Goal: Transaction & Acquisition: Purchase product/service

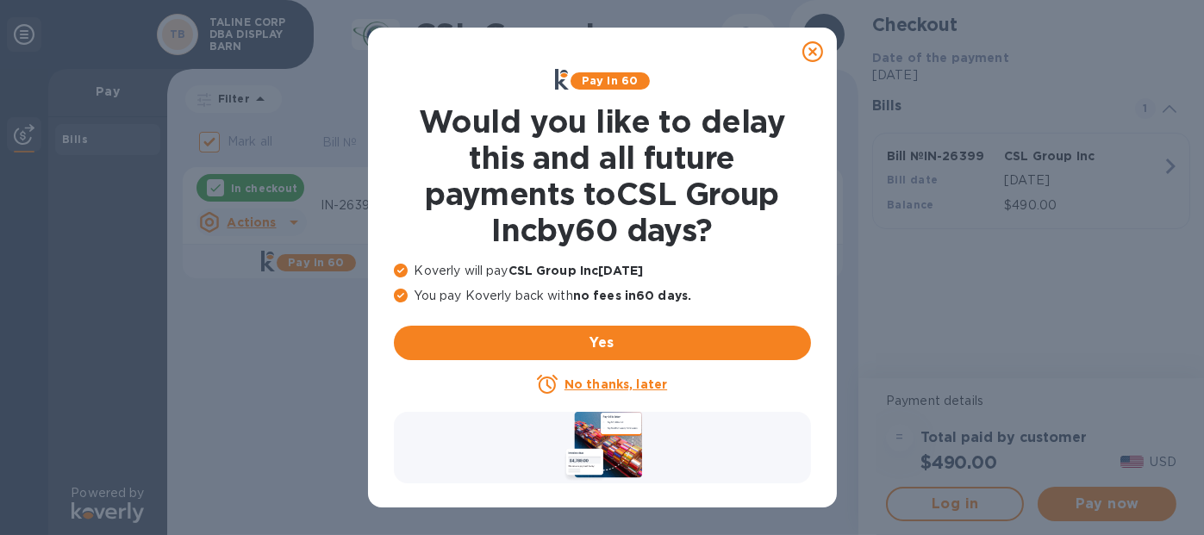
click at [616, 385] on u "No thanks, later" at bounding box center [616, 385] width 103 height 14
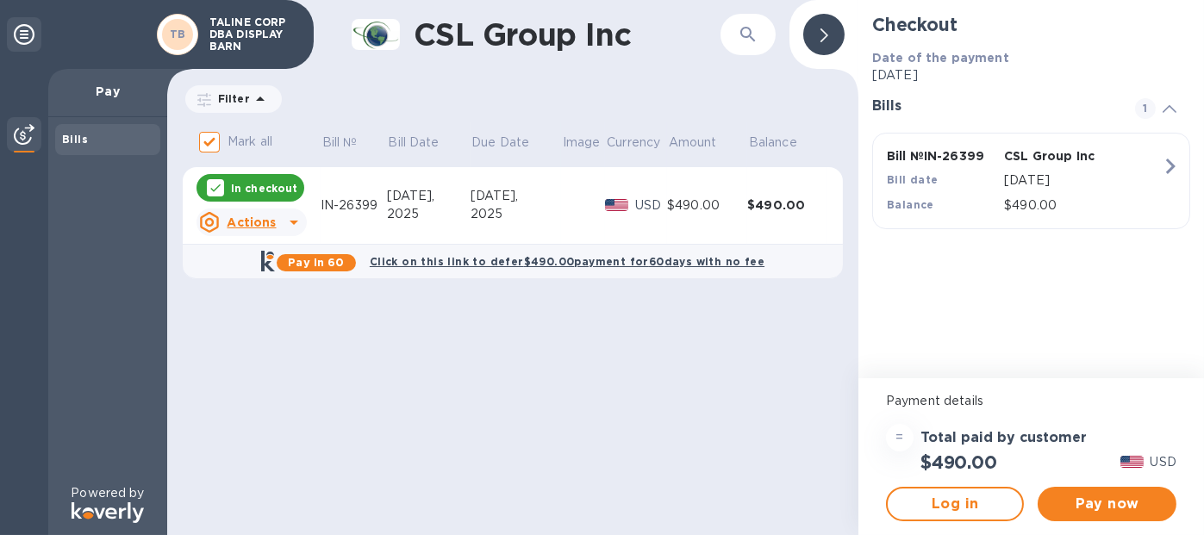
click at [288, 224] on icon at bounding box center [294, 222] width 21 height 21
click at [388, 350] on div at bounding box center [602, 267] width 1204 height 535
click at [1109, 500] on span "Pay now" at bounding box center [1107, 504] width 110 height 21
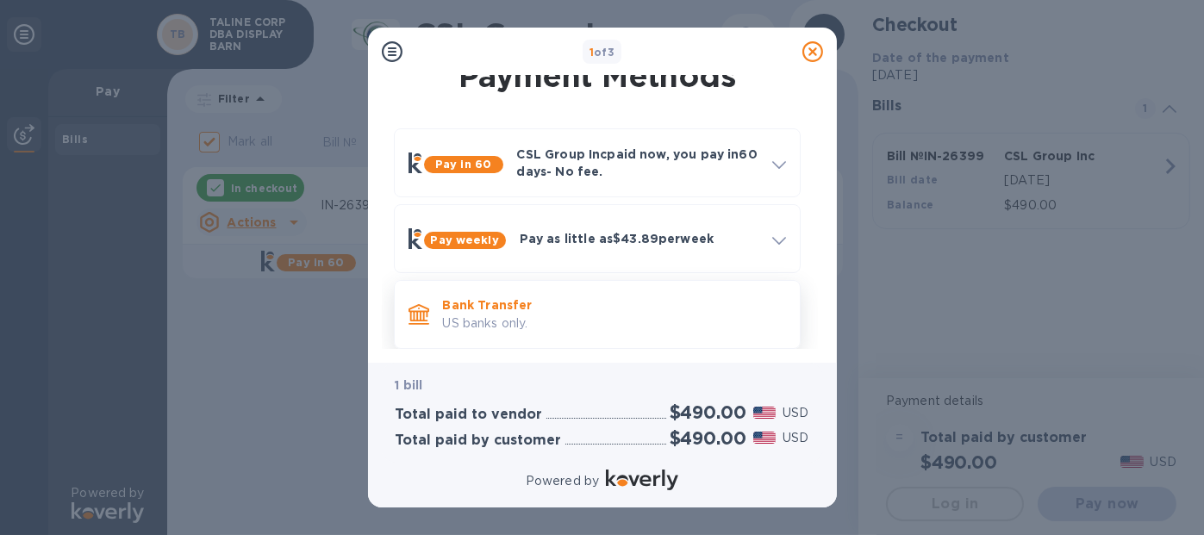
scroll to position [34, 0]
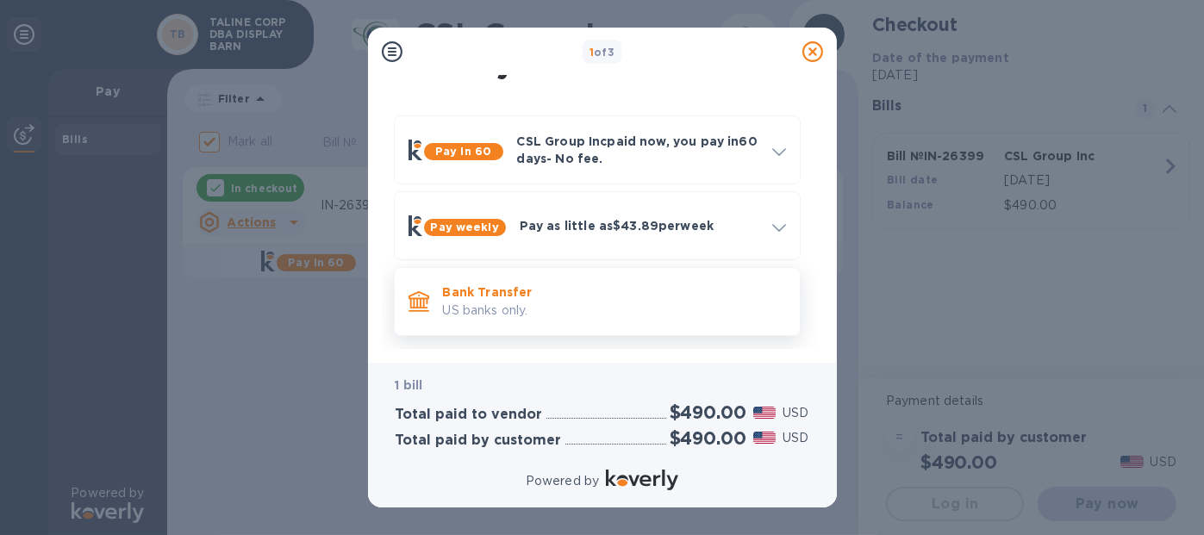
click at [460, 304] on p "US banks only." at bounding box center [614, 311] width 343 height 18
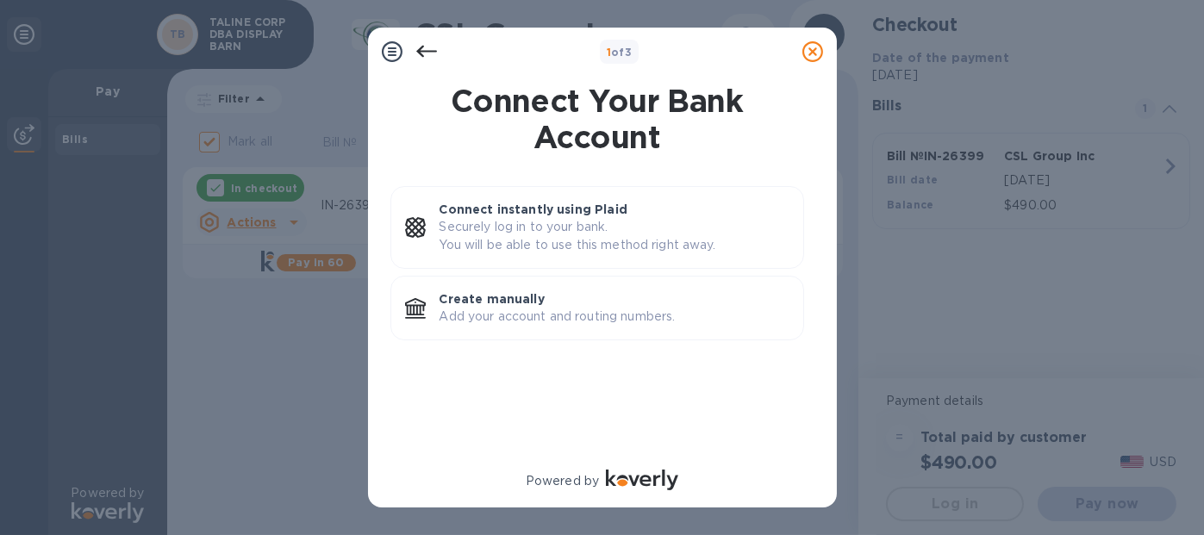
scroll to position [0, 0]
click at [498, 314] on p "Add your account and routing numbers." at bounding box center [615, 317] width 350 height 18
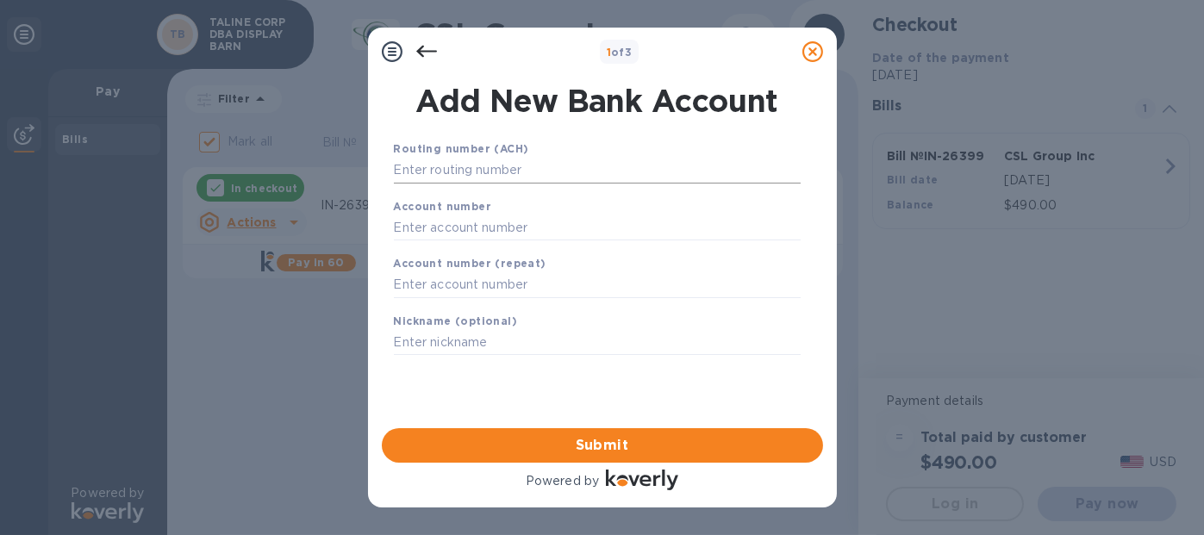
click at [508, 165] on input "text" at bounding box center [597, 171] width 407 height 26
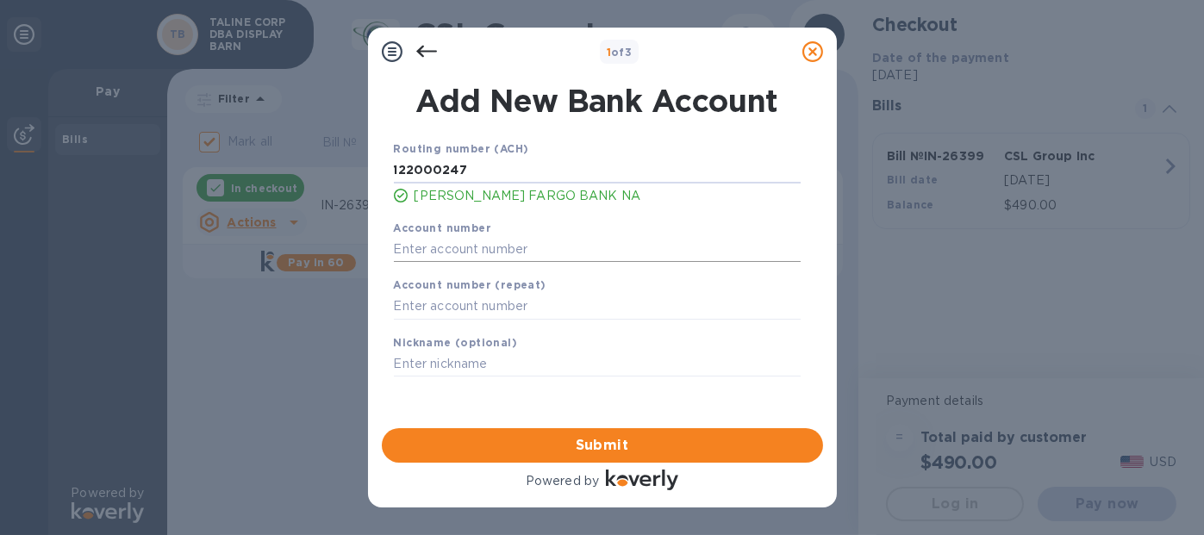
type input "122000247"
click at [453, 252] on input "text" at bounding box center [597, 249] width 407 height 26
click at [455, 251] on input "text" at bounding box center [597, 249] width 407 height 26
type input "1"
type input "1200139226"
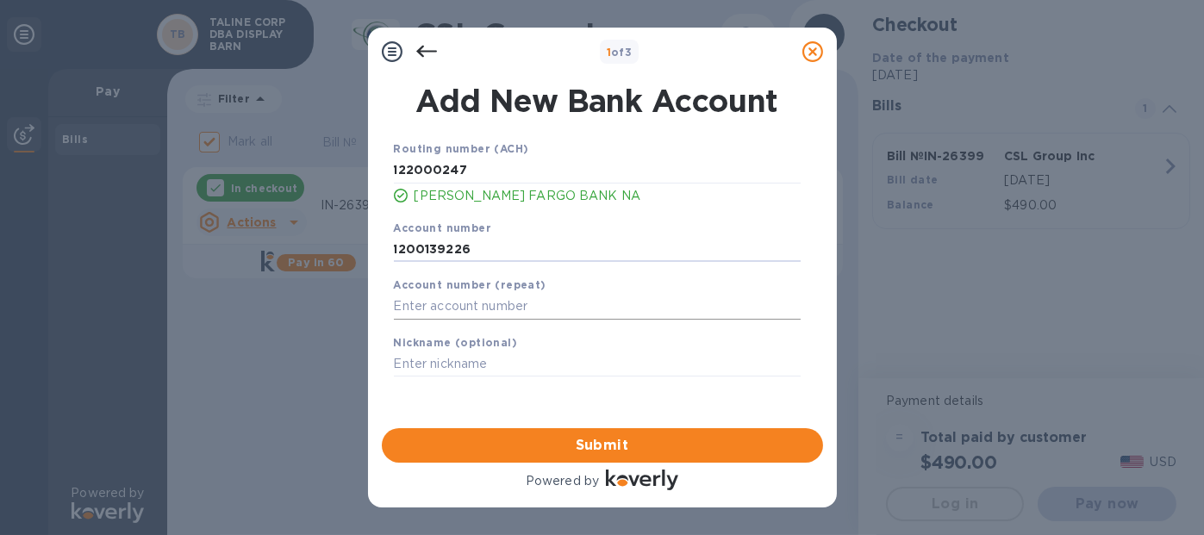
click at [401, 302] on input "text" at bounding box center [597, 307] width 407 height 26
type input "1200139226"
click at [425, 364] on input "text" at bounding box center [597, 365] width 407 height 26
type input "t"
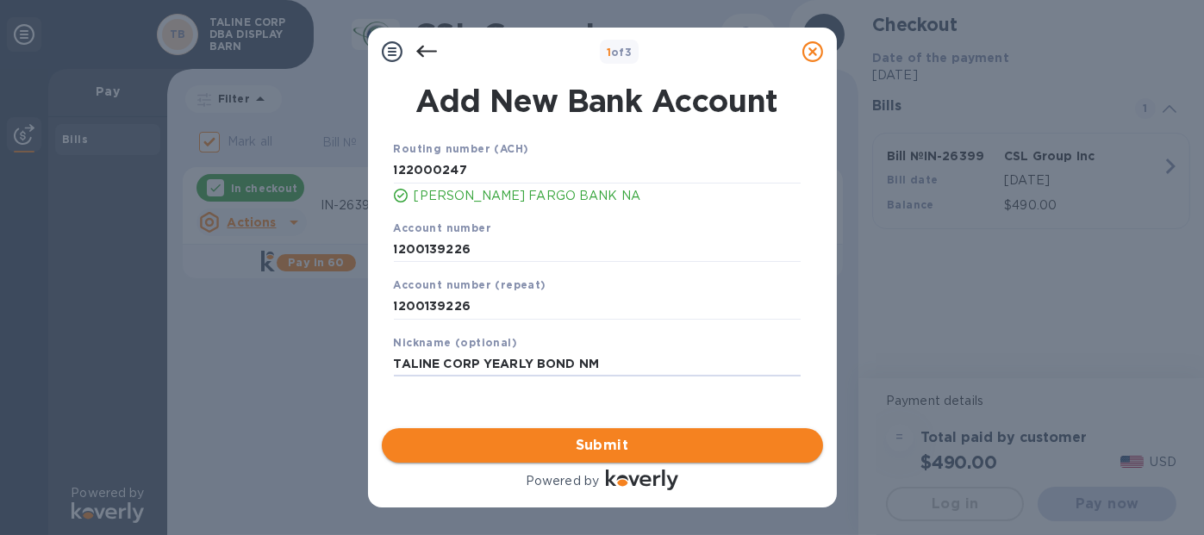
type input "TALINE CORP YEARLY BOND NM"
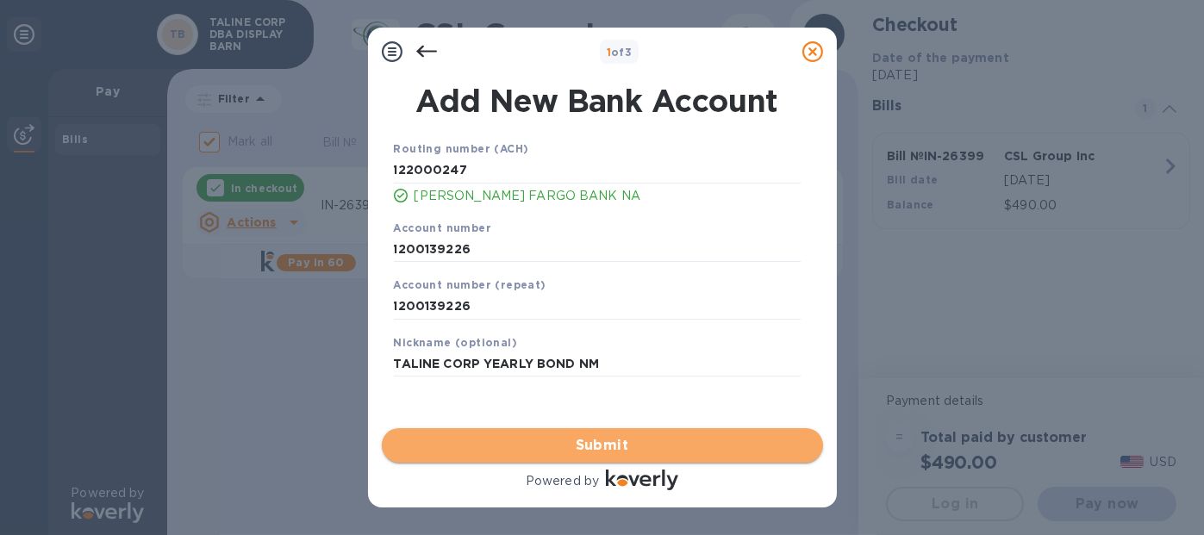
click at [615, 440] on span "Submit" at bounding box center [603, 445] width 414 height 21
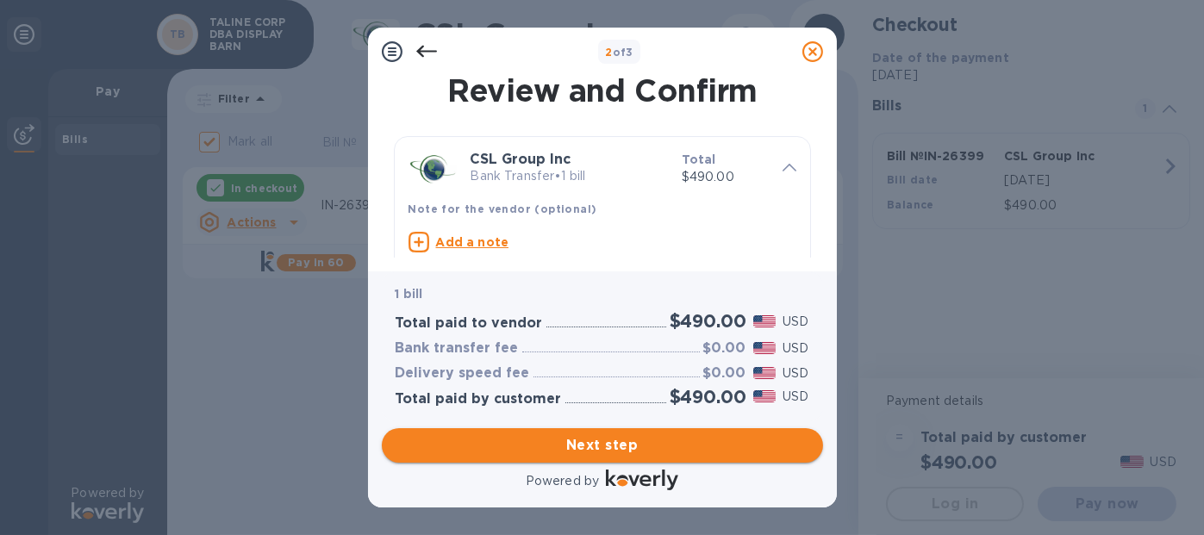
click at [613, 445] on span "Next step" at bounding box center [603, 445] width 414 height 21
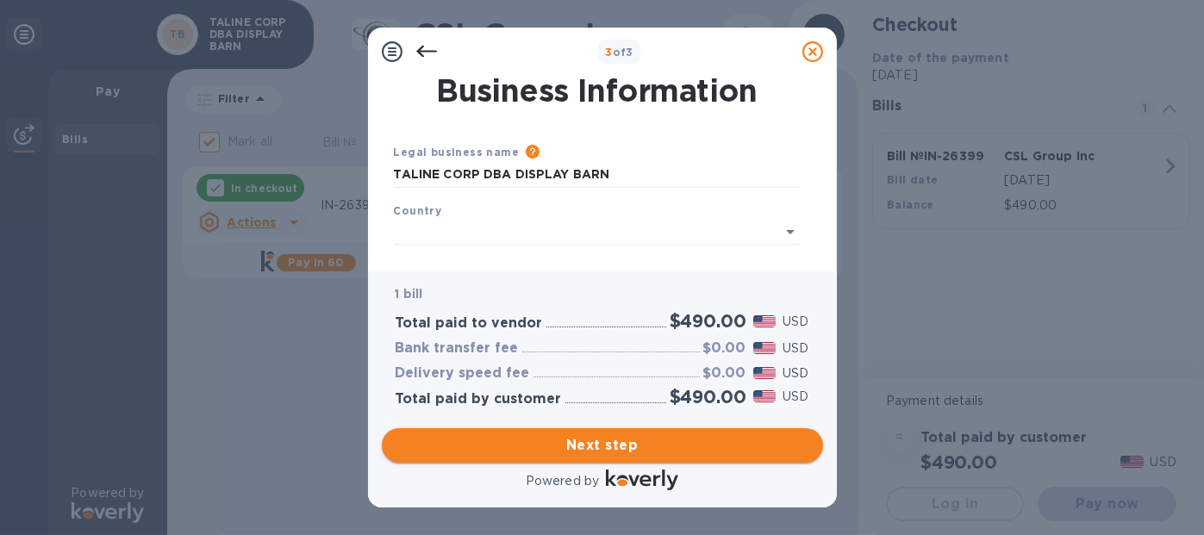
type input "[GEOGRAPHIC_DATA]"
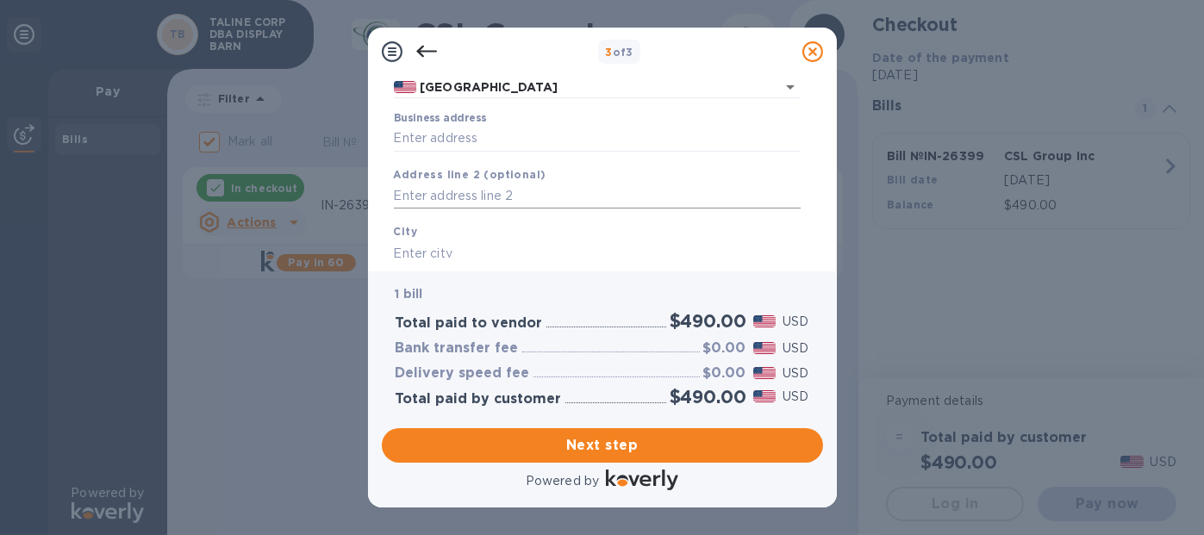
scroll to position [172, 0]
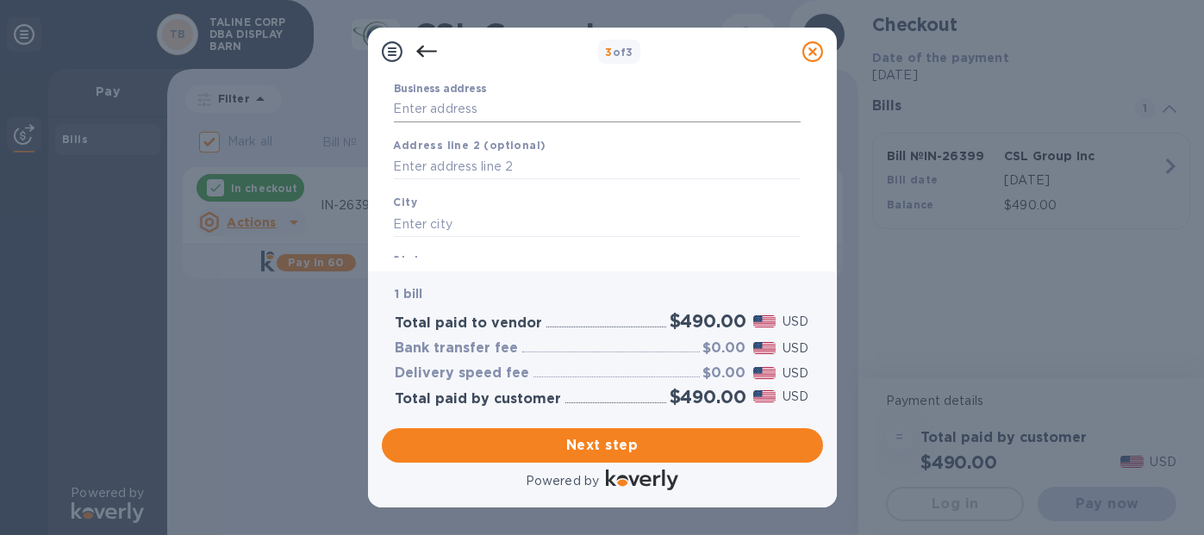
click at [456, 107] on input "Business address" at bounding box center [597, 110] width 407 height 26
type input "[STREET_ADDRESS]"
click at [443, 162] on input "text" at bounding box center [597, 167] width 407 height 26
click at [423, 220] on input "text" at bounding box center [597, 224] width 407 height 26
click at [428, 224] on input "text" at bounding box center [597, 224] width 407 height 26
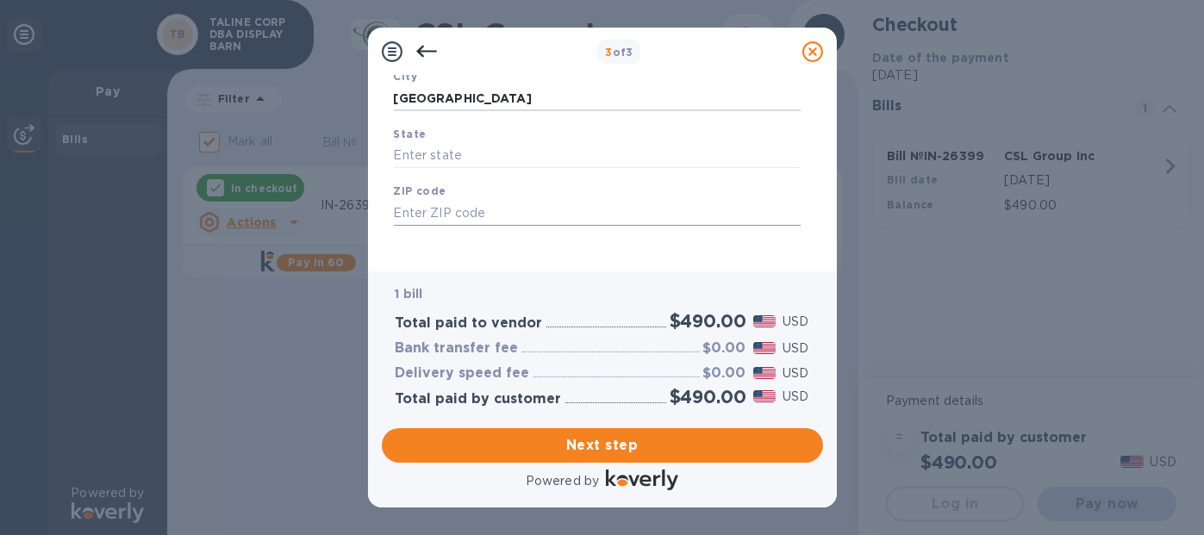
scroll to position [309, 0]
type input "[GEOGRAPHIC_DATA]"
click at [425, 139] on input "text" at bounding box center [597, 147] width 407 height 26
type input "CA"
click at [420, 203] on input "text" at bounding box center [597, 204] width 407 height 26
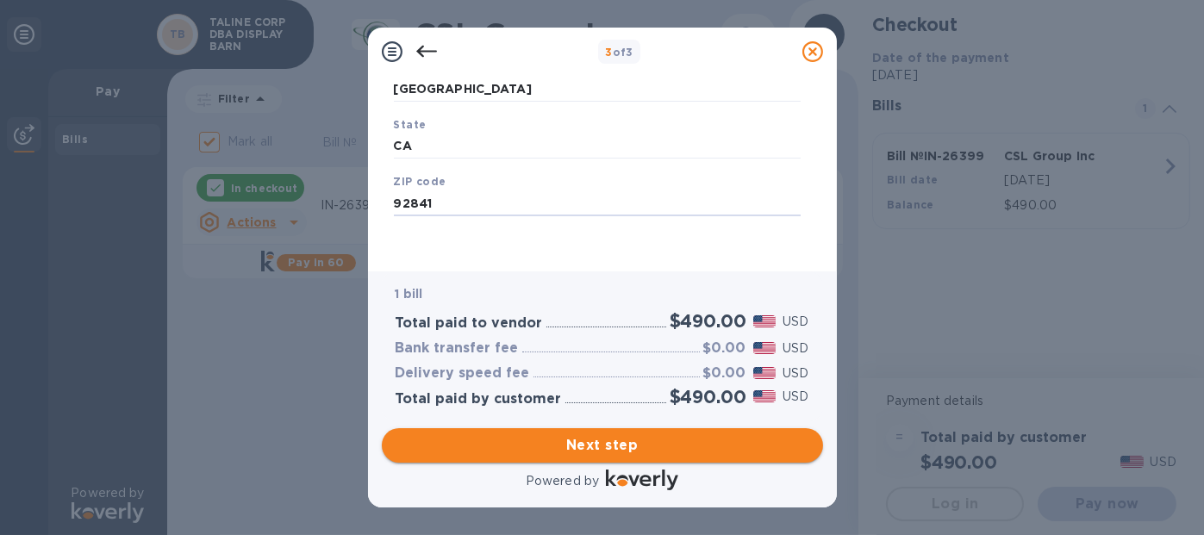
type input "92841"
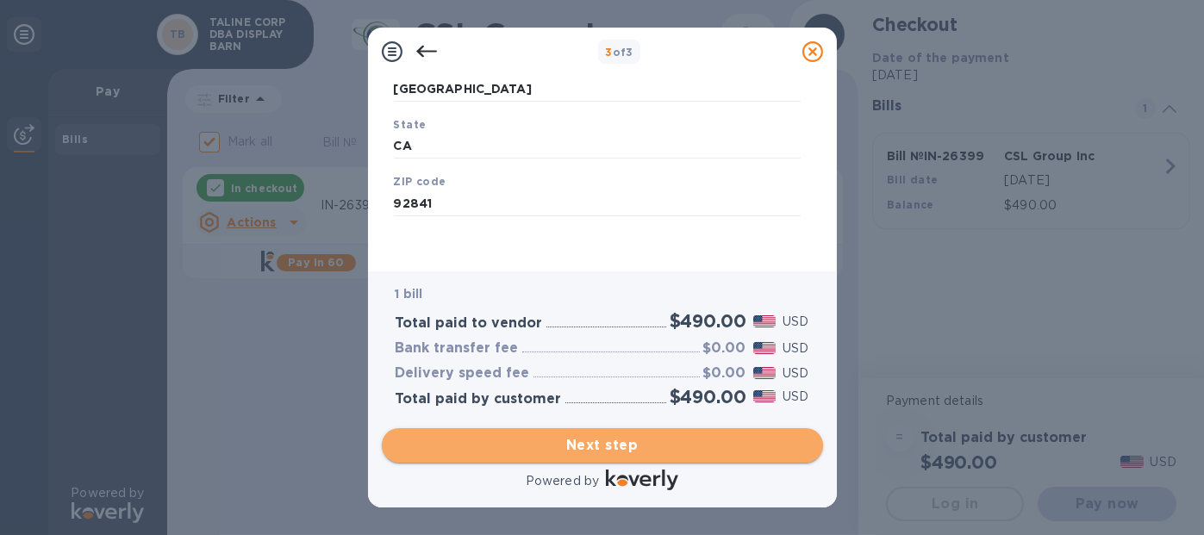
click at [574, 442] on span "Next step" at bounding box center [603, 445] width 414 height 21
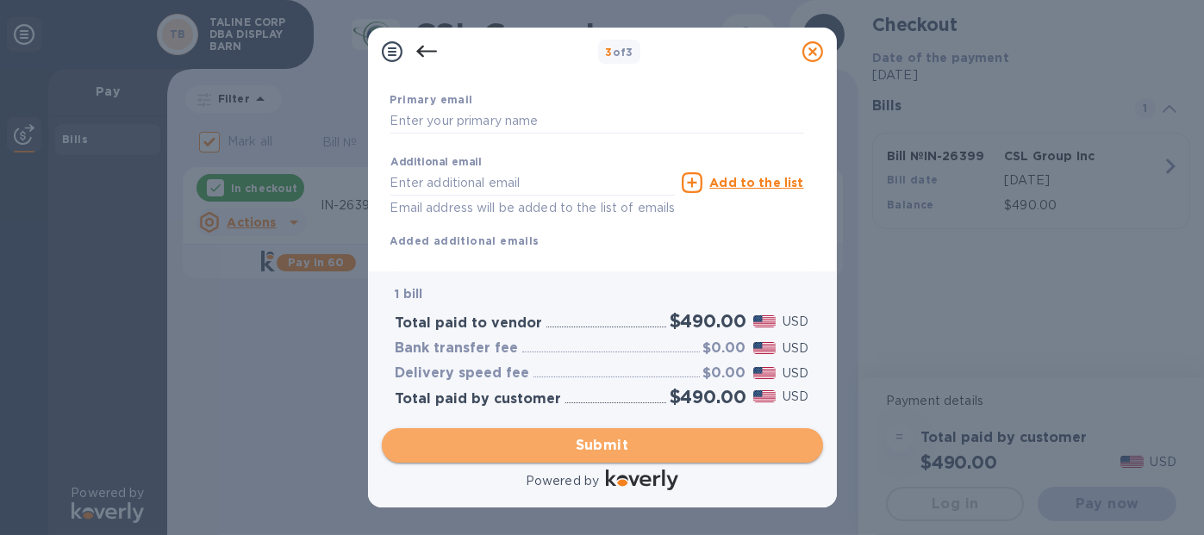
click at [619, 440] on span "Submit" at bounding box center [603, 445] width 414 height 21
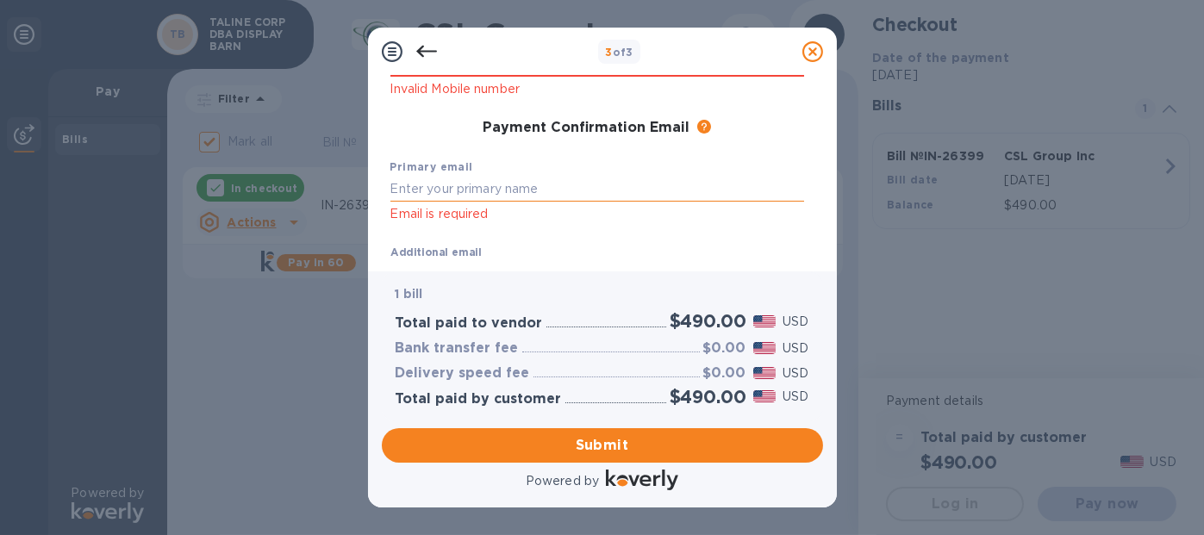
click at [412, 188] on input "text" at bounding box center [597, 189] width 414 height 26
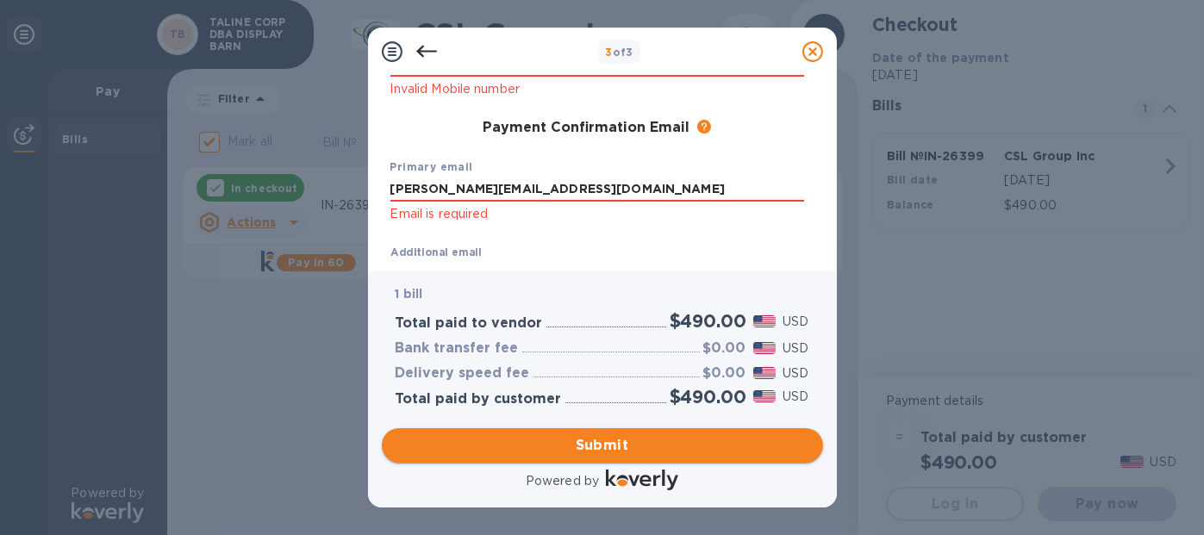
type input "[PERSON_NAME][EMAIL_ADDRESS][DOMAIN_NAME]"
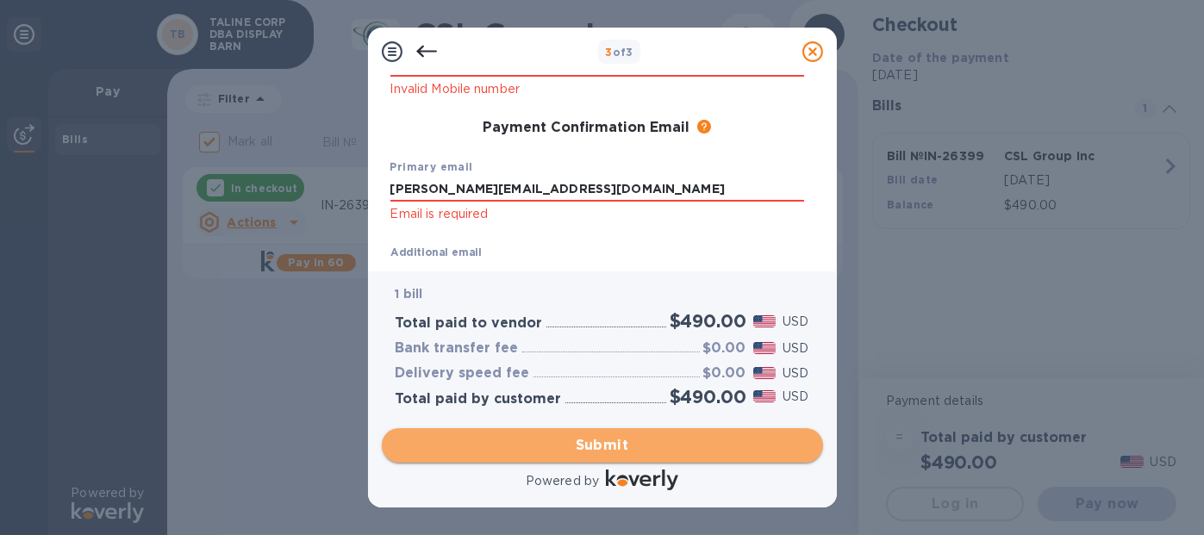
click at [597, 440] on span "Submit" at bounding box center [603, 445] width 414 height 21
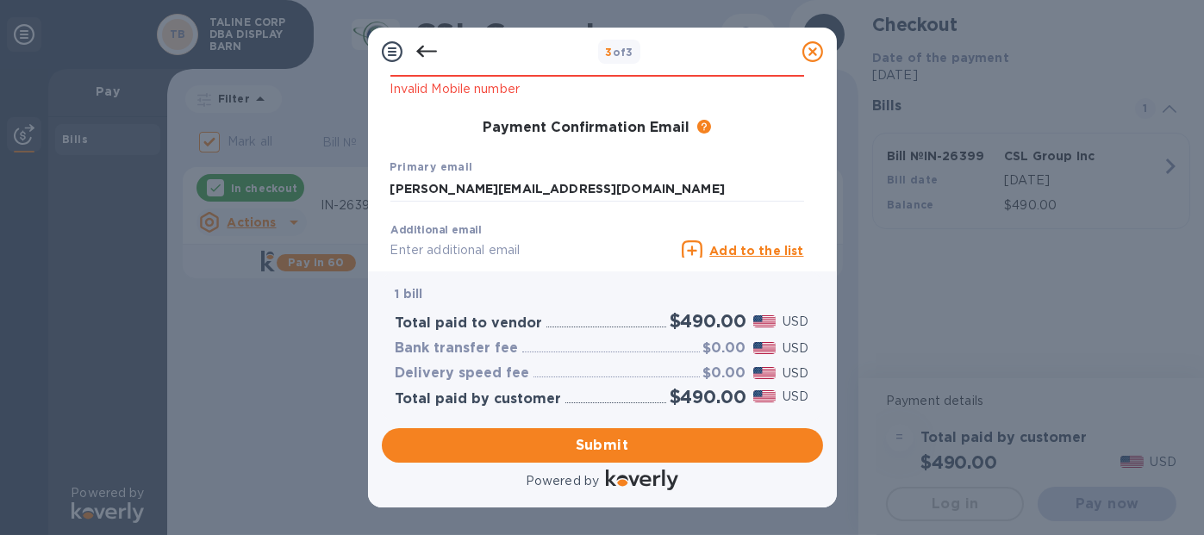
click at [400, 246] on input "text" at bounding box center [532, 251] width 285 height 26
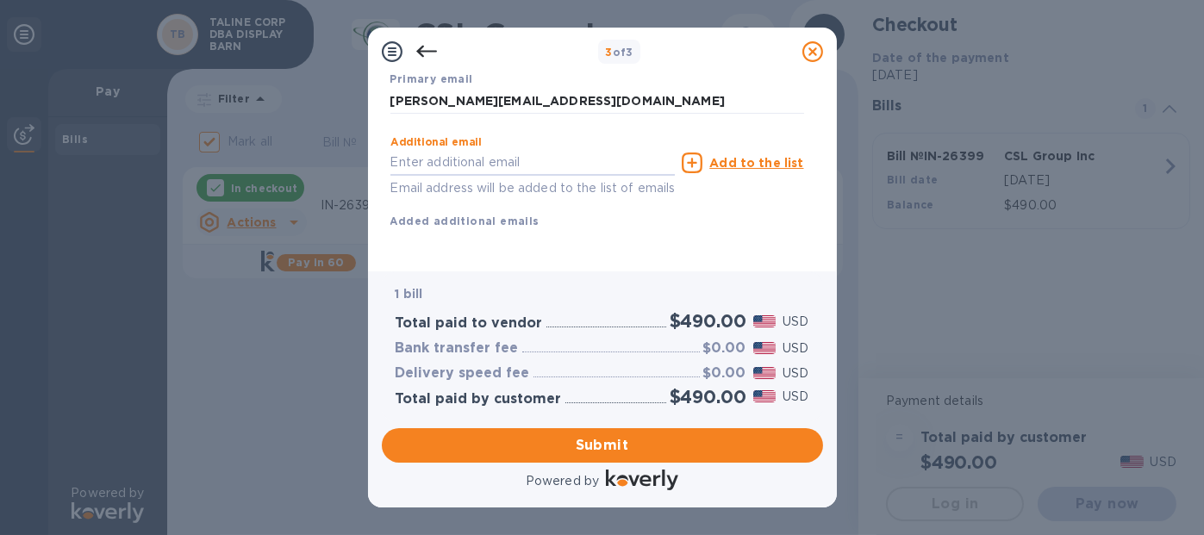
scroll to position [416, 0]
click at [400, 150] on input "text" at bounding box center [532, 163] width 285 height 26
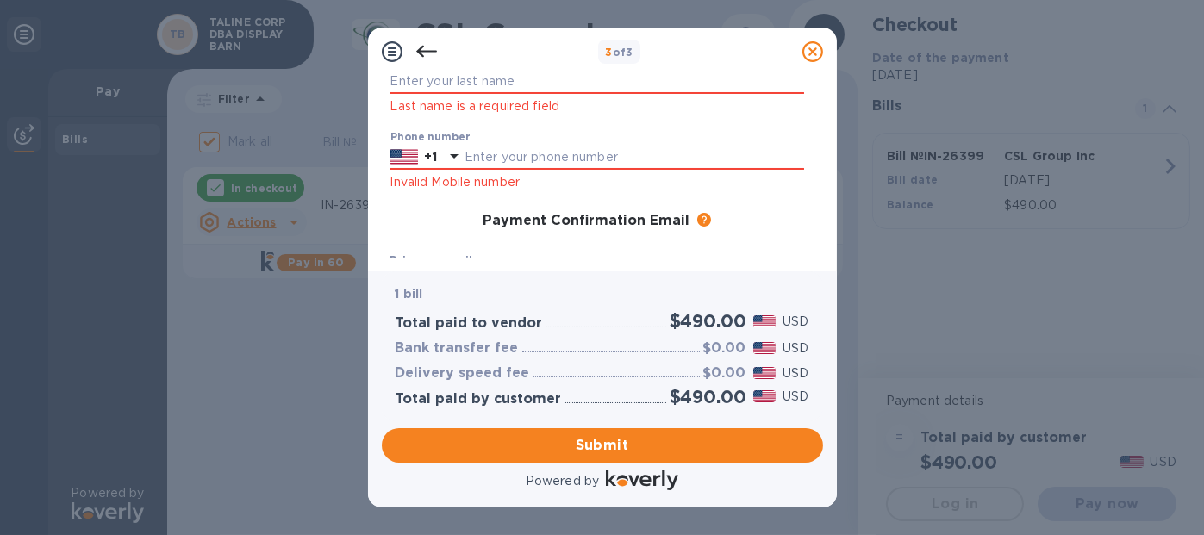
scroll to position [159, 0]
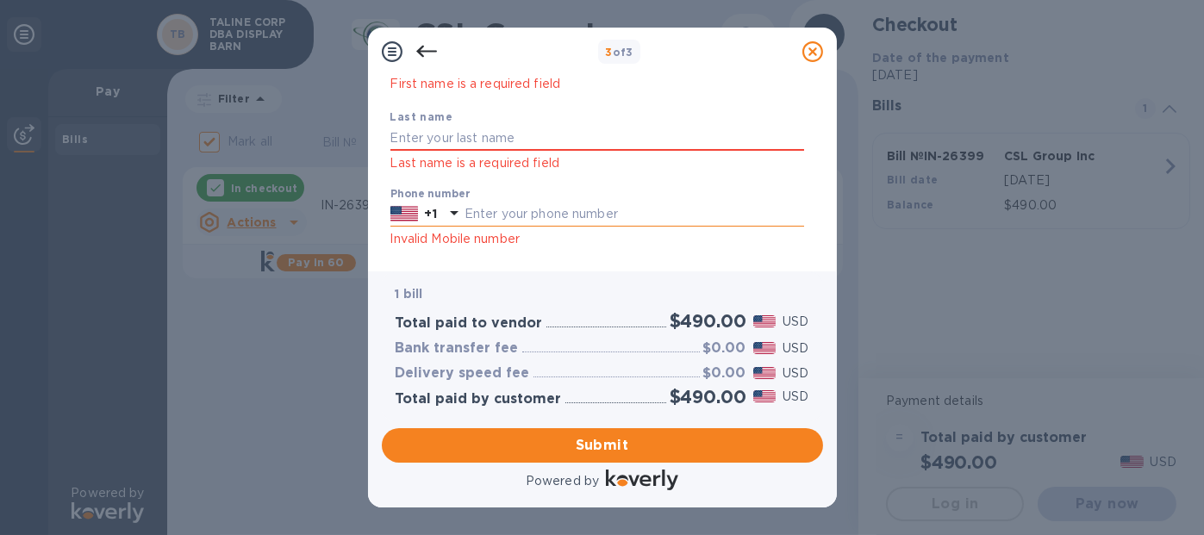
type input "[PERSON_NAME][EMAIL_ADDRESS][DOMAIN_NAME]"
click at [509, 210] on input "text" at bounding box center [635, 215] width 340 height 26
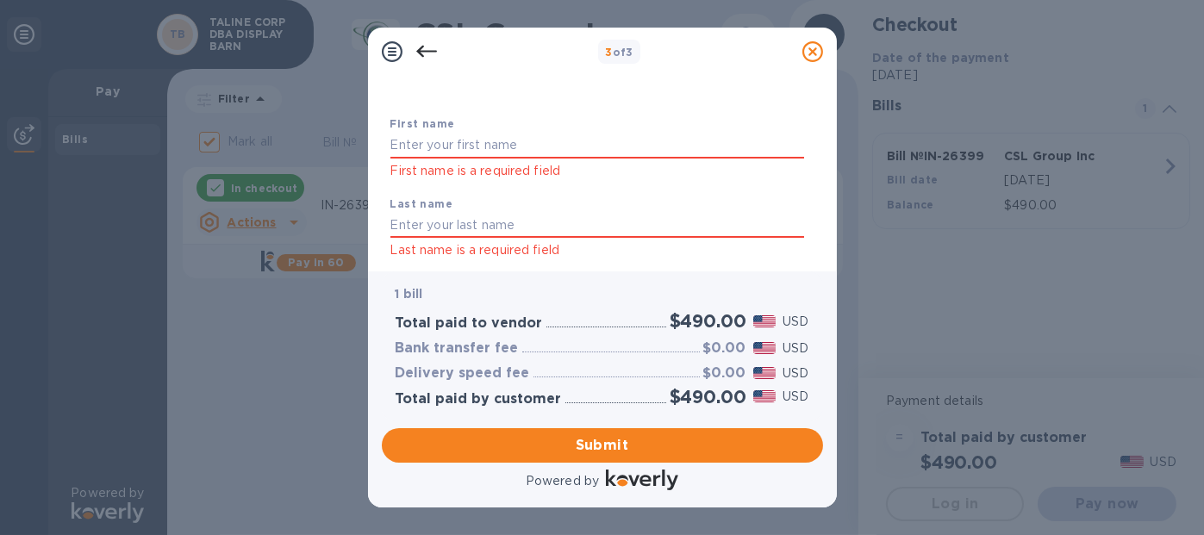
scroll to position [0, 0]
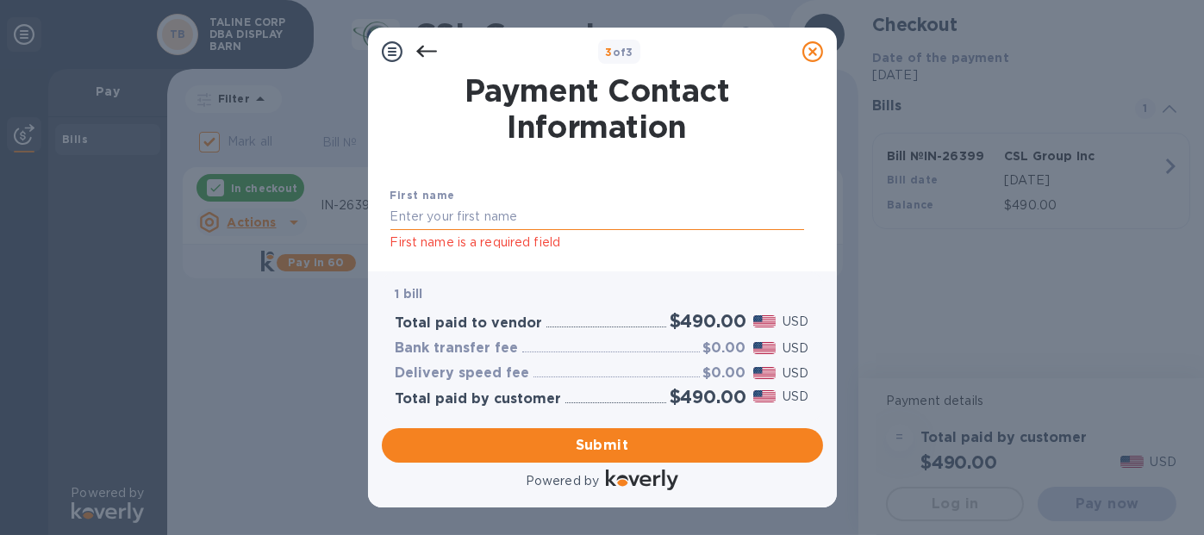
type input "7149032500"
click at [419, 216] on input "text" at bounding box center [597, 217] width 414 height 26
type input "[PERSON_NAME]"
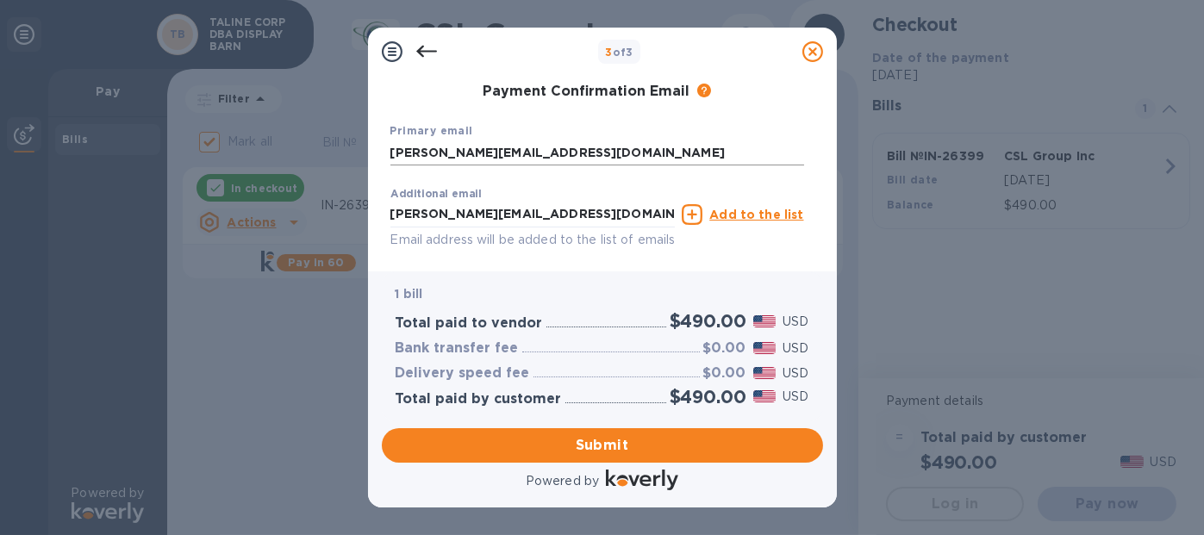
scroll to position [416, 0]
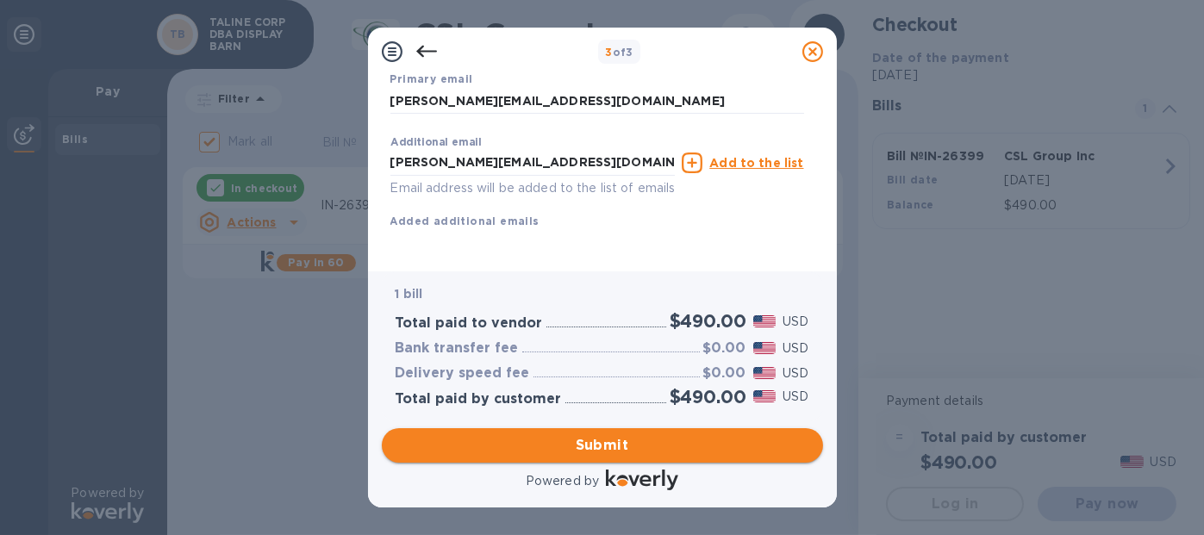
type input "[PERSON_NAME]"
click at [622, 440] on span "Submit" at bounding box center [603, 445] width 414 height 21
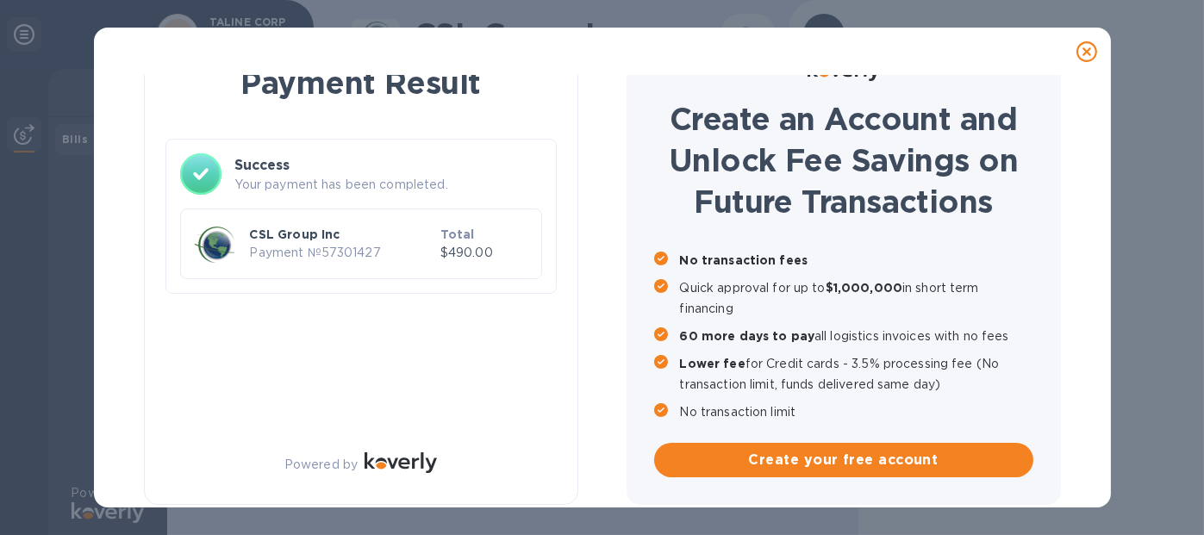
scroll to position [0, 0]
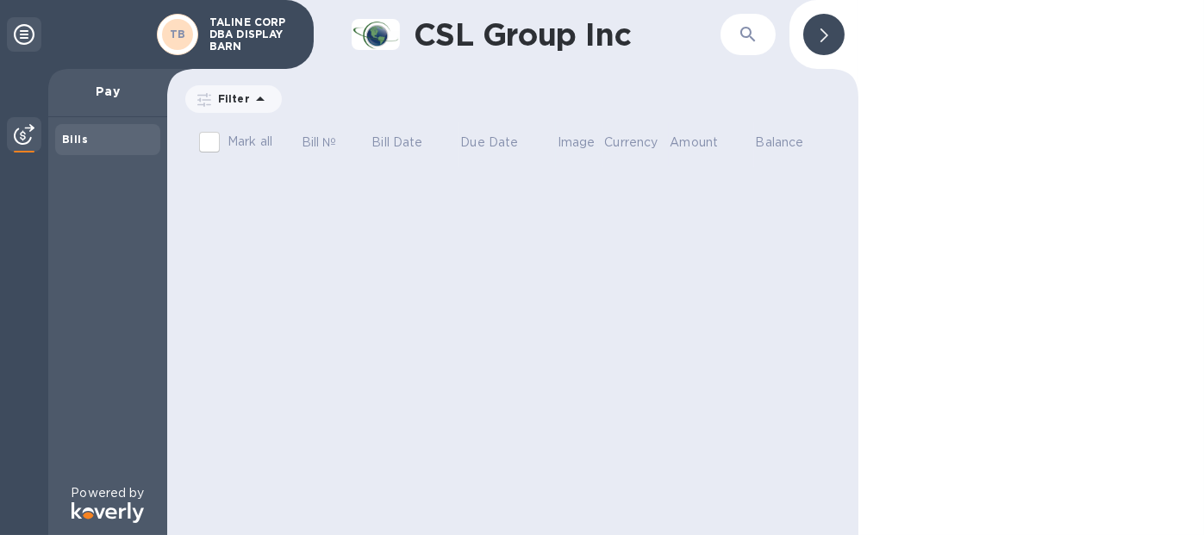
click at [817, 41] on div at bounding box center [823, 34] width 41 height 41
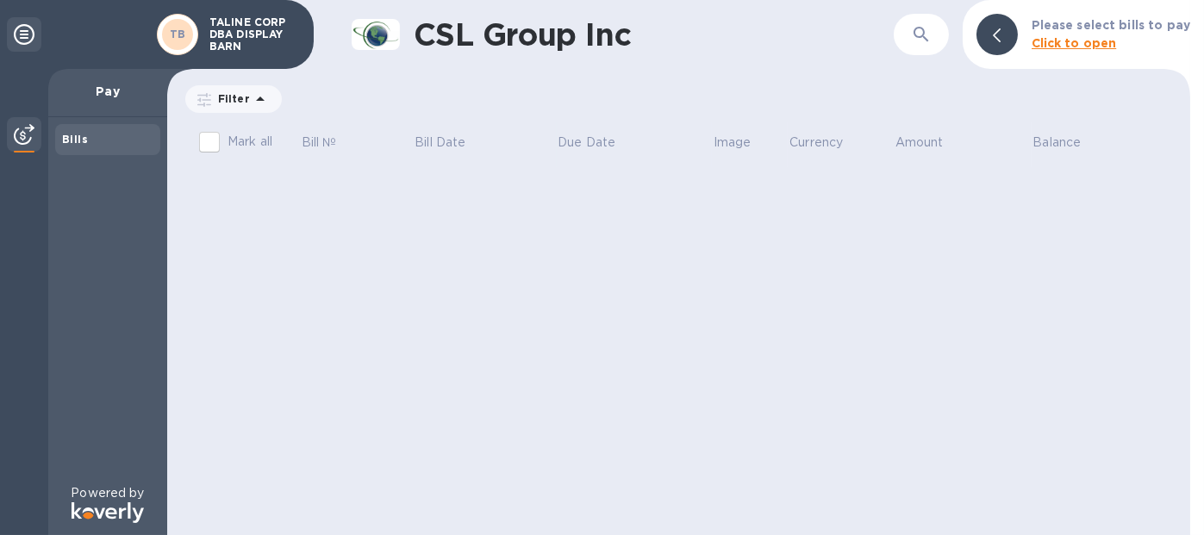
click at [212, 146] on input "Mark all" at bounding box center [209, 142] width 36 height 36
checkbox input "false"
click at [98, 138] on div "Bills" at bounding box center [107, 139] width 91 height 17
click at [69, 137] on b "Bills" at bounding box center [75, 139] width 26 height 13
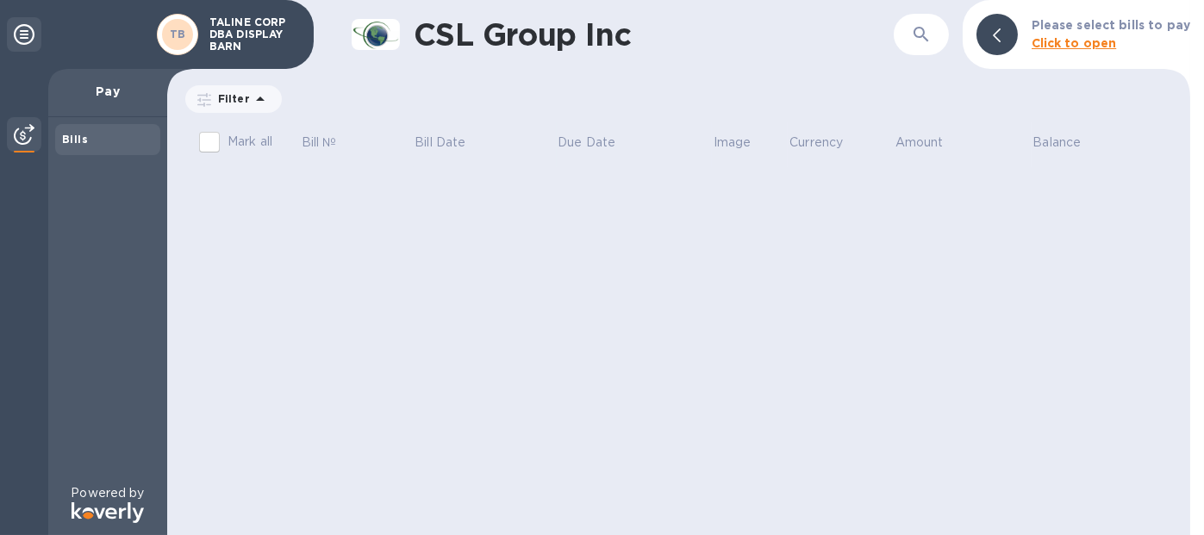
click at [222, 31] on p "TALINE CORP DBA DISPLAY BARN" at bounding box center [252, 34] width 86 height 36
click at [1001, 32] on div at bounding box center [997, 34] width 41 height 41
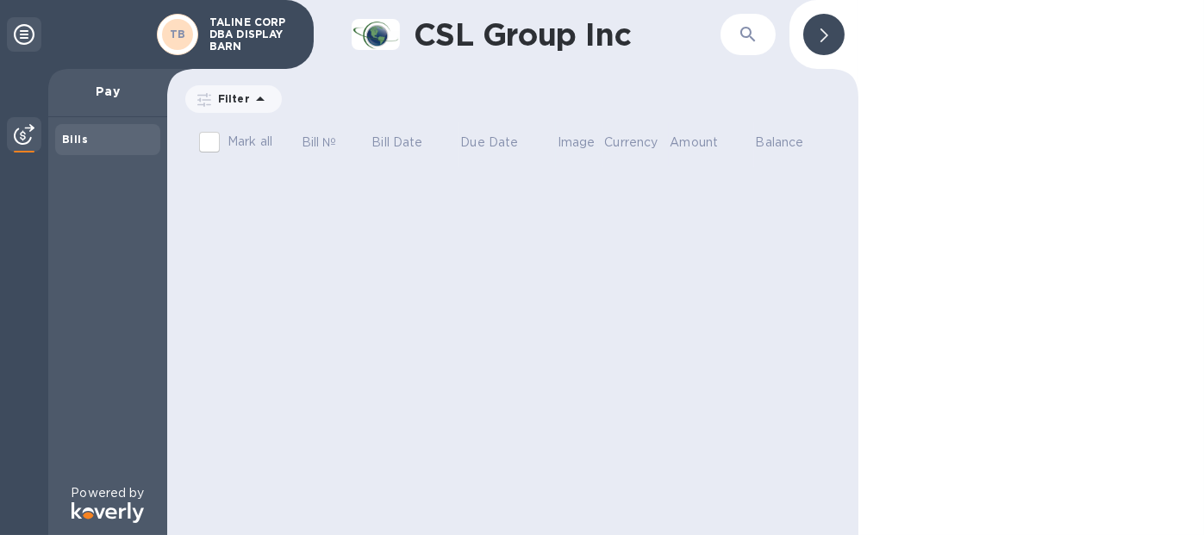
click at [830, 31] on div at bounding box center [823, 34] width 41 height 41
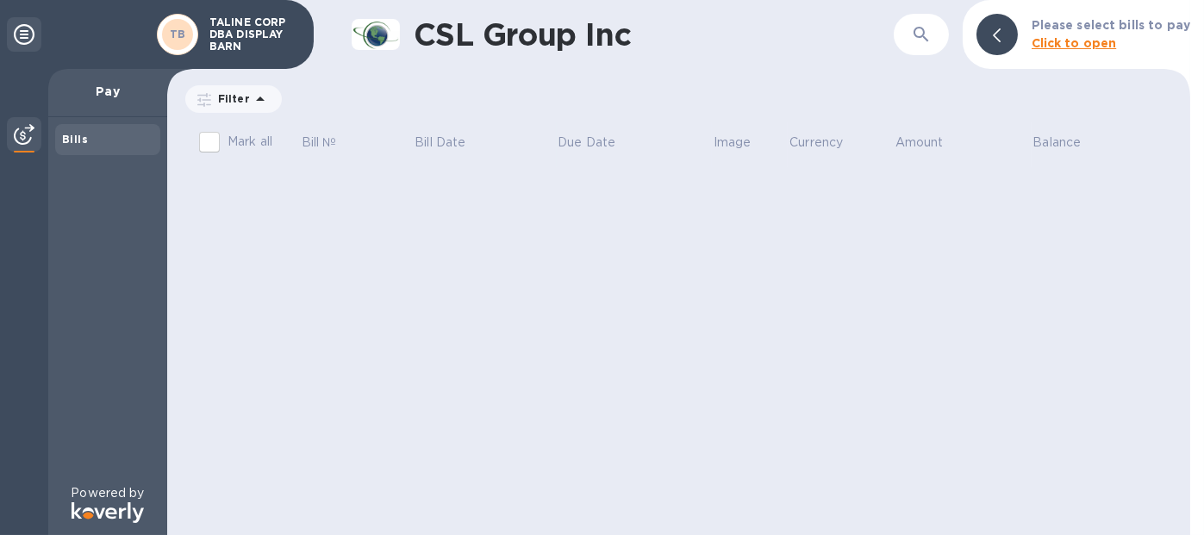
click at [100, 91] on p "Pay" at bounding box center [107, 91] width 91 height 17
click at [18, 137] on img at bounding box center [24, 134] width 21 height 21
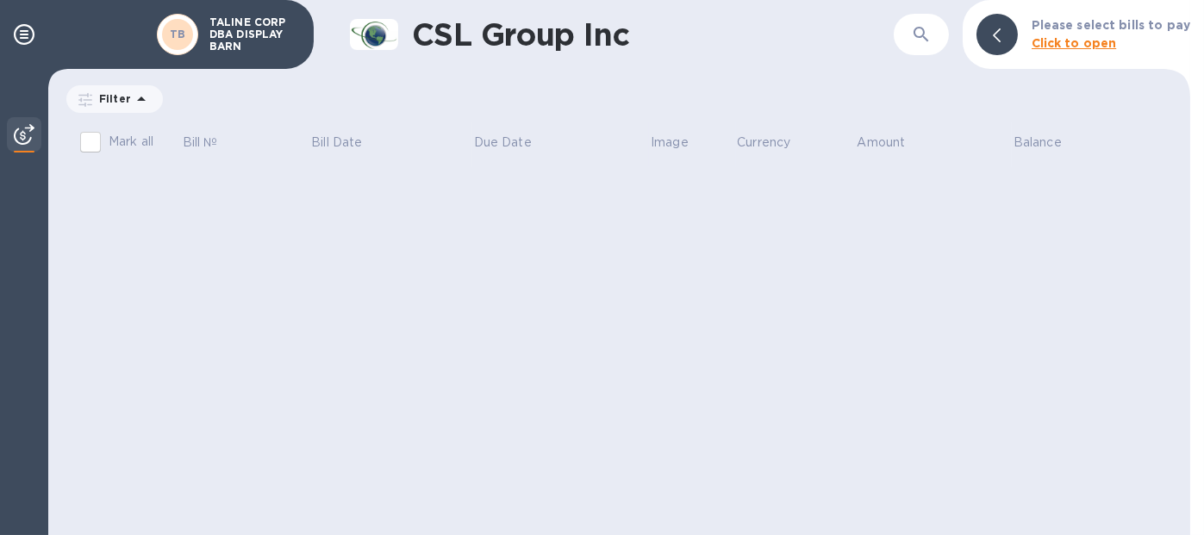
click at [388, 34] on img at bounding box center [374, 35] width 48 height 32
click at [259, 38] on p "TALINE CORP DBA DISPLAY BARN" at bounding box center [252, 34] width 86 height 36
click at [22, 35] on icon at bounding box center [24, 34] width 21 height 21
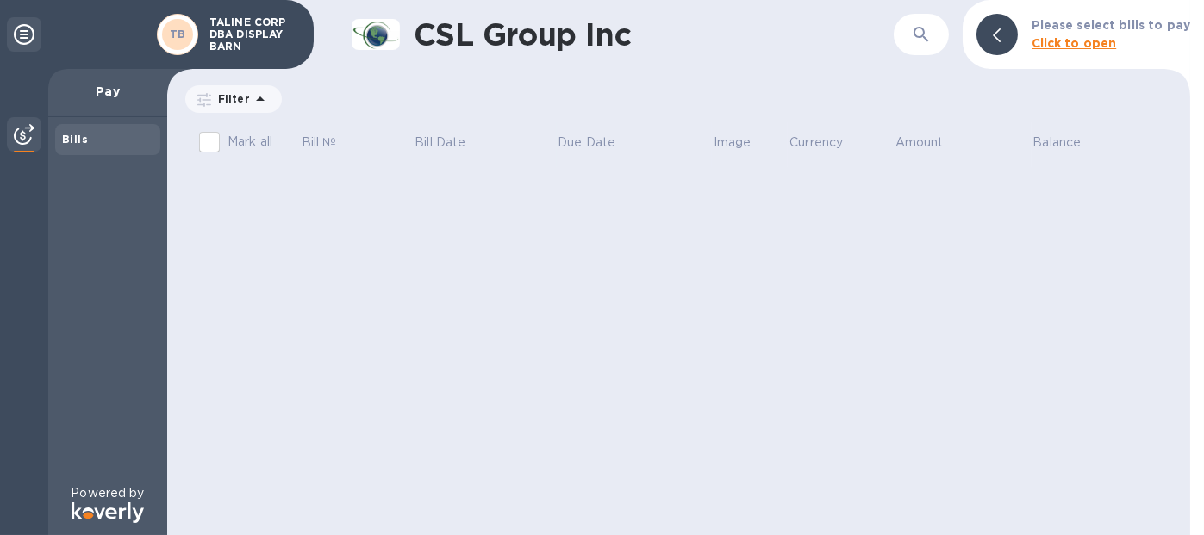
click at [1092, 45] on b "Click to open" at bounding box center [1074, 43] width 85 height 14
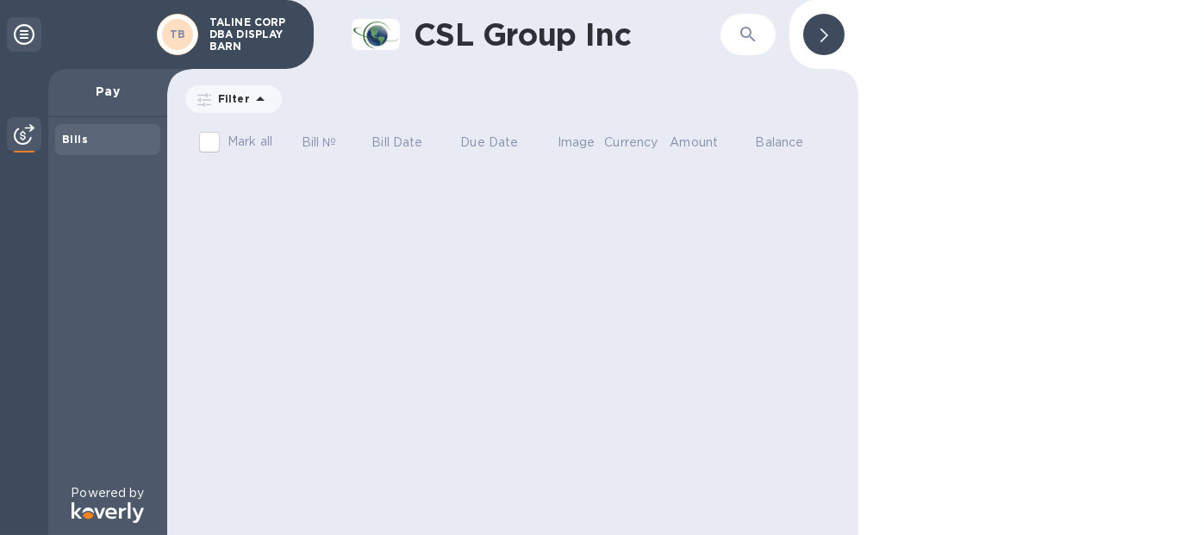
drag, startPoint x: 834, startPoint y: 36, endPoint x: 731, endPoint y: 5, distance: 107.2
click at [829, 36] on div at bounding box center [823, 34] width 41 height 41
